Goal: Task Accomplishment & Management: Manage account settings

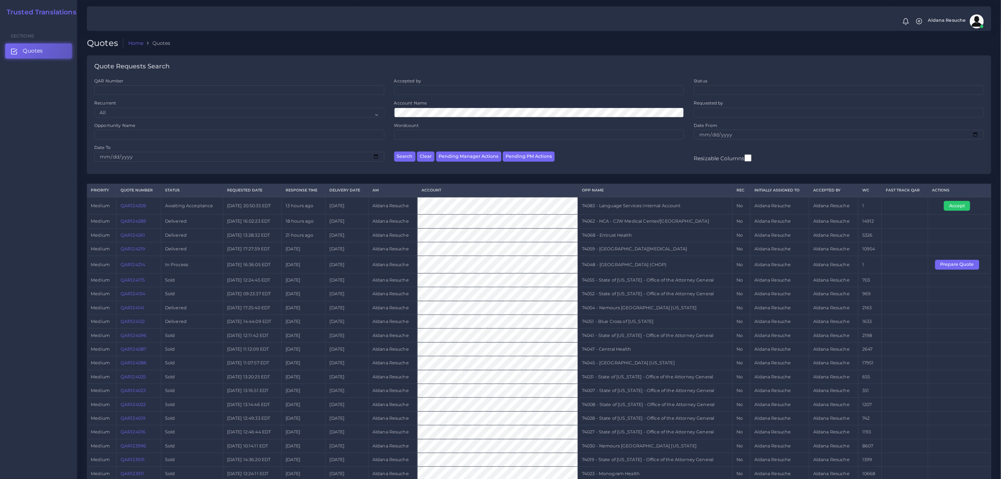
click at [132, 207] on link "QAR124309" at bounding box center [134, 205] width 26 height 5
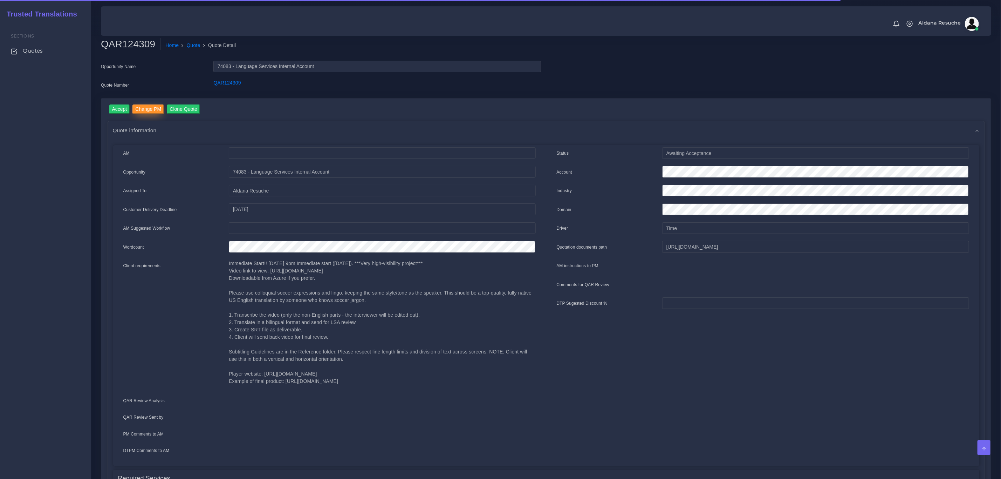
click at [154, 109] on input "Change PM" at bounding box center [148, 108] width 32 height 9
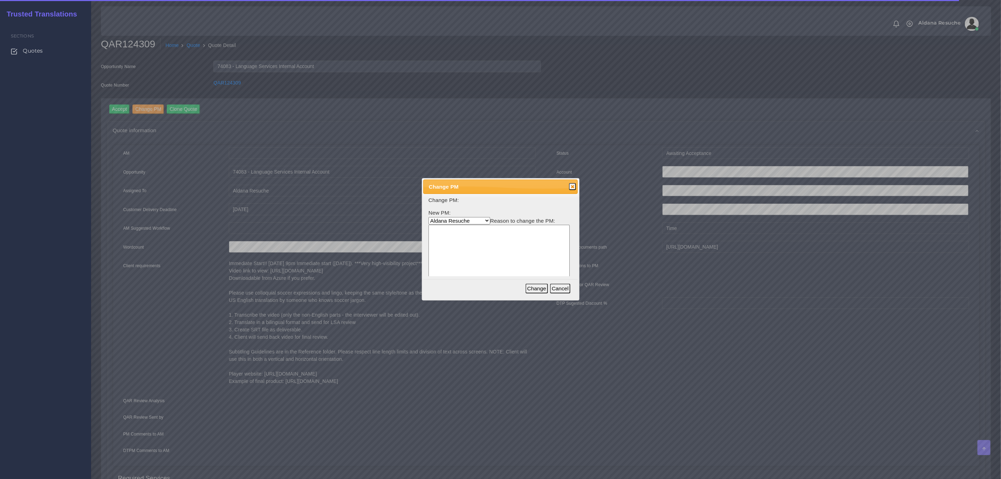
click at [443, 218] on select "Aldana Resuche Ana Whitby PM Beatriz Lacerda Dana Rossi Diego Leotta Gabriela S…" at bounding box center [460, 220] width 62 height 7
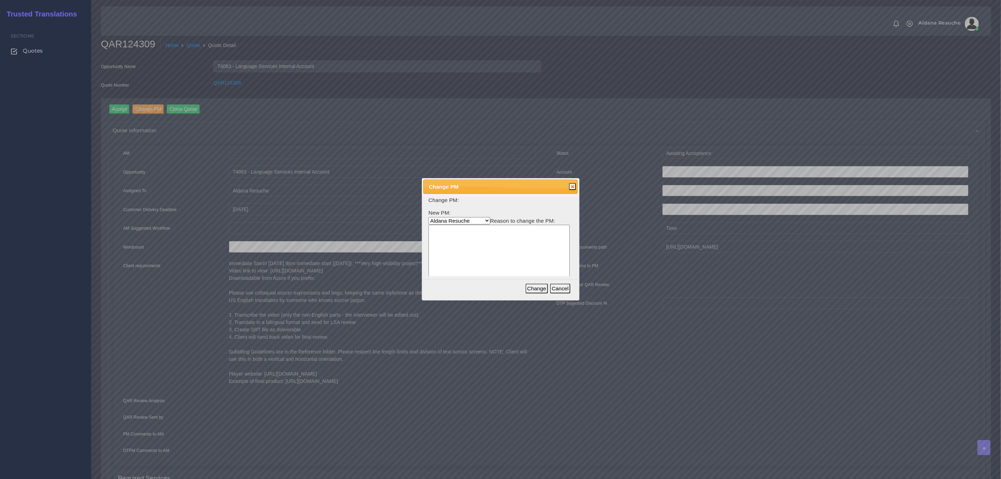
select select "3e925e02-f17d-4791-9412-c46ab5cb8daa"
click at [429, 217] on select "Aldana Resuche Ana Whitby PM Beatriz Lacerda Dana Rossi Diego Leotta Gabriela S…" at bounding box center [460, 220] width 62 height 7
click at [545, 288] on button "Change" at bounding box center [537, 288] width 22 height 10
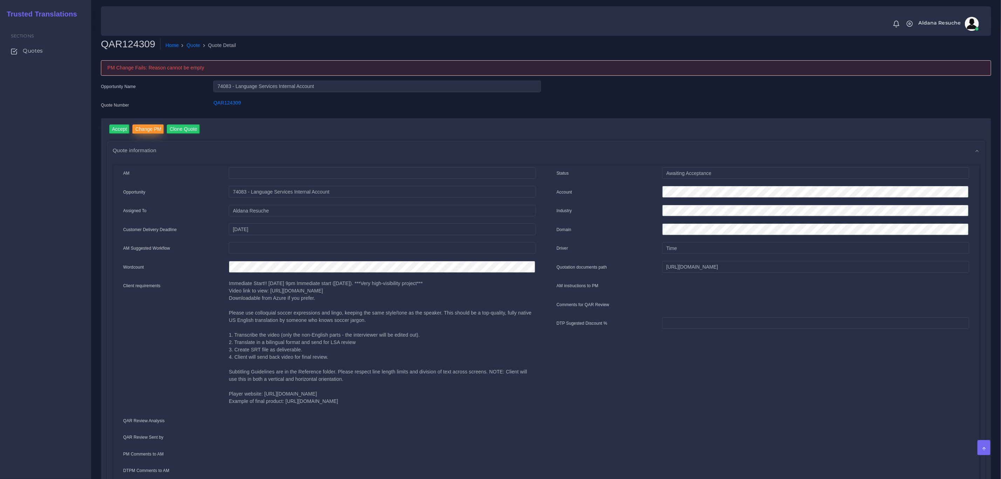
click at [147, 125] on input "Change PM" at bounding box center [148, 128] width 32 height 9
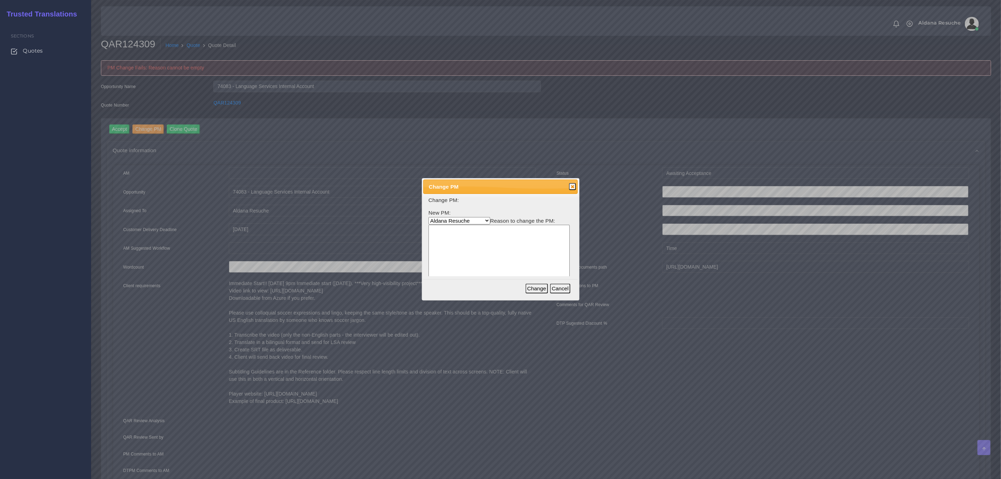
click at [433, 224] on select "Aldana Resuche Ana Whitby PM Beatriz Lacerda Dana Rossi Diego Leotta Gabriela S…" at bounding box center [460, 220] width 62 height 7
select select "3e925e02-f17d-4791-9412-c46ab5cb8daa"
click at [429, 217] on select "Aldana Resuche Ana Whitby PM Beatriz Lacerda Dana Rossi Diego Leotta Gabriela S…" at bounding box center [460, 220] width 62 height 7
click at [477, 253] on textarea at bounding box center [499, 258] width 141 height 67
type textarea "Workload"
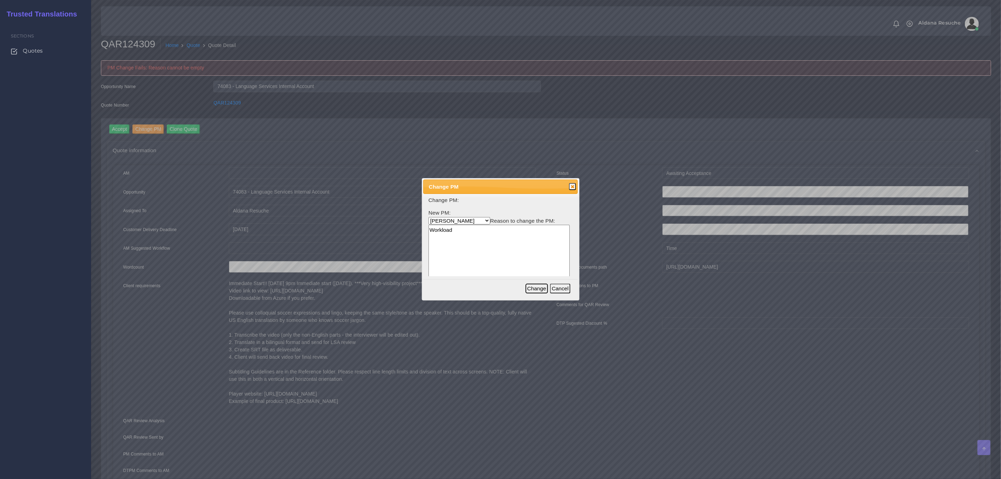
click at [534, 287] on button "Change" at bounding box center [537, 288] width 22 height 10
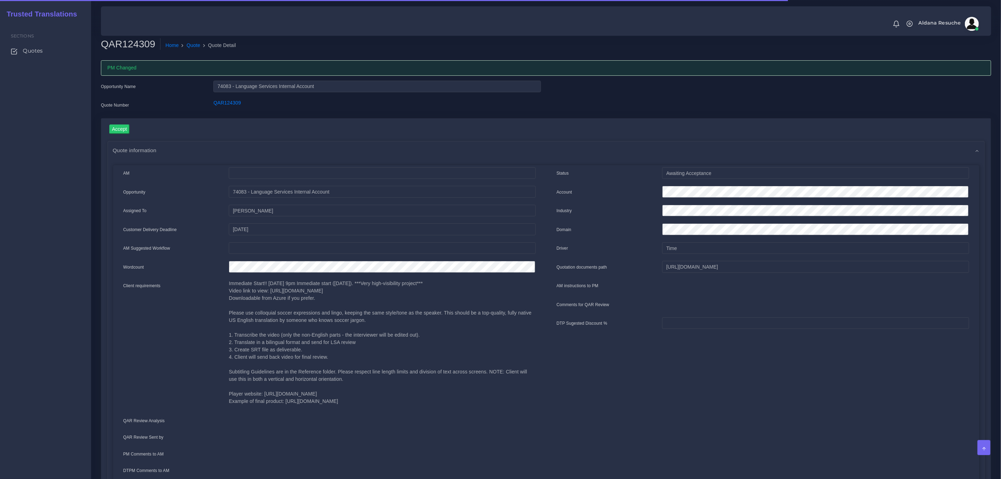
drag, startPoint x: 196, startPoint y: 43, endPoint x: 255, endPoint y: 105, distance: 85.7
click at [196, 43] on link "Quote" at bounding box center [194, 45] width 14 height 7
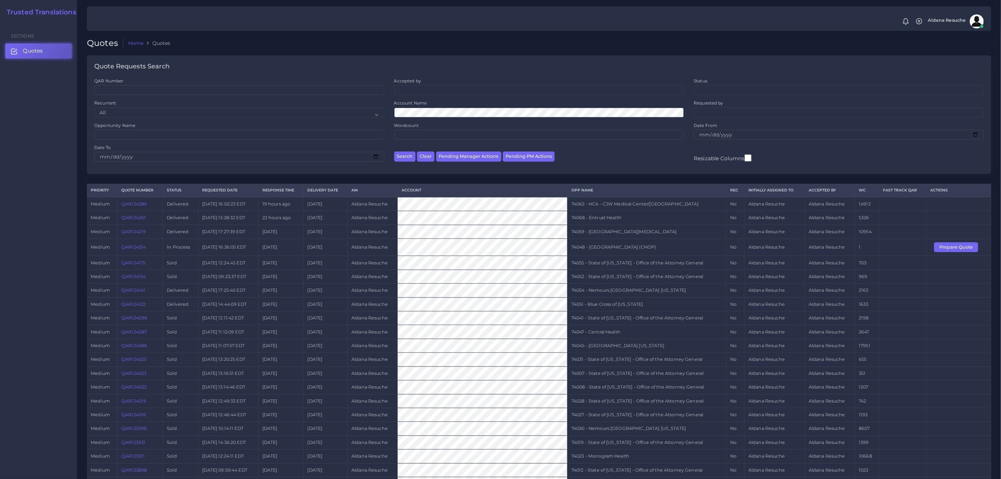
drag, startPoint x: 953, startPoint y: 332, endPoint x: 928, endPoint y: 347, distance: 29.4
click at [953, 332] on td at bounding box center [958, 332] width 64 height 14
click at [398, 457] on td "Aldana Resuche" at bounding box center [372, 456] width 50 height 14
